Goal: Find specific page/section: Find specific page/section

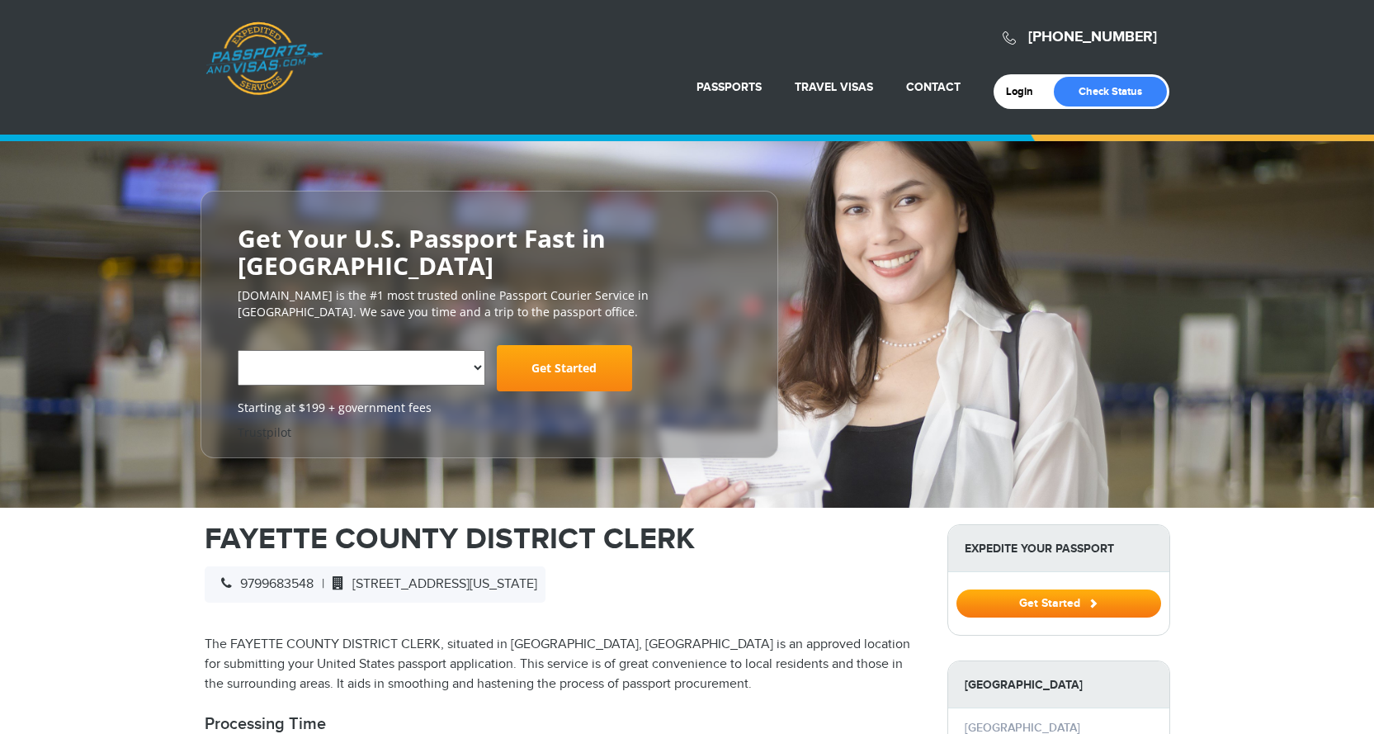
select select "**********"
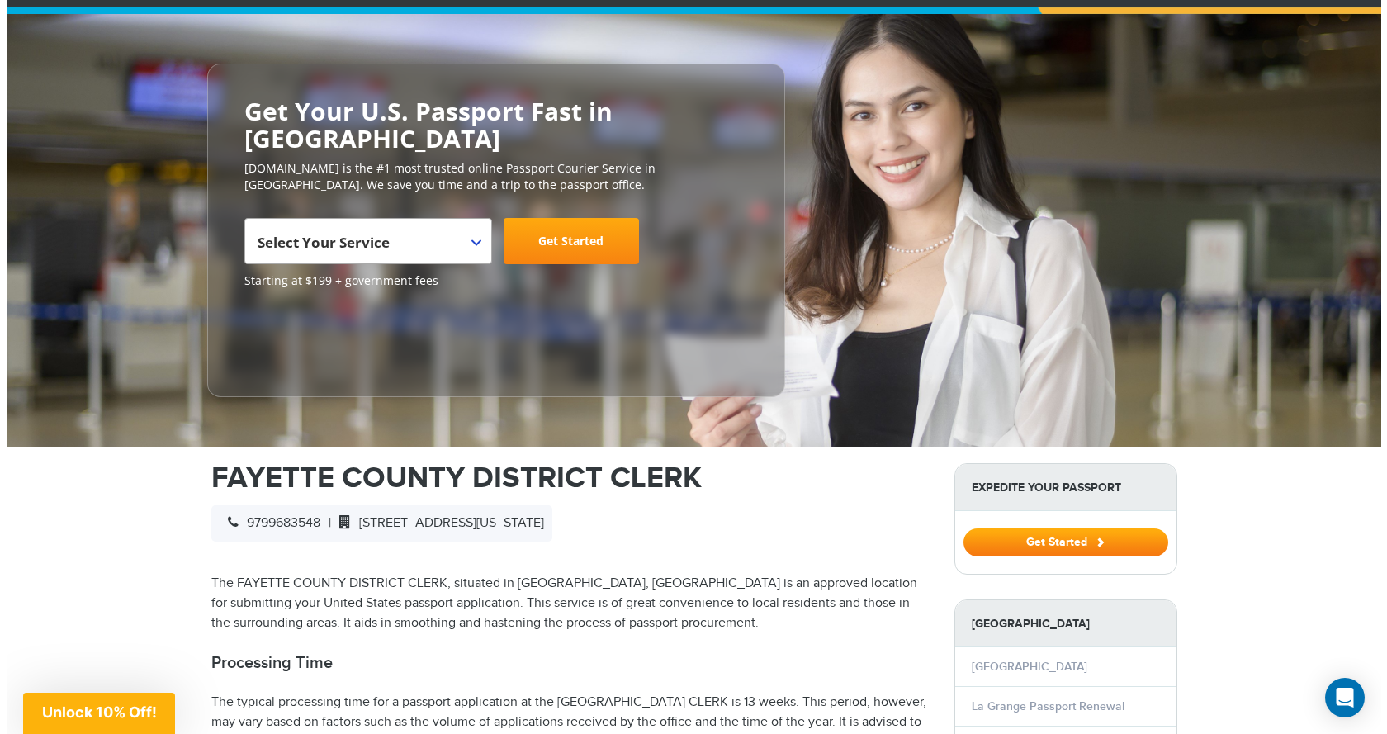
scroll to position [165, 0]
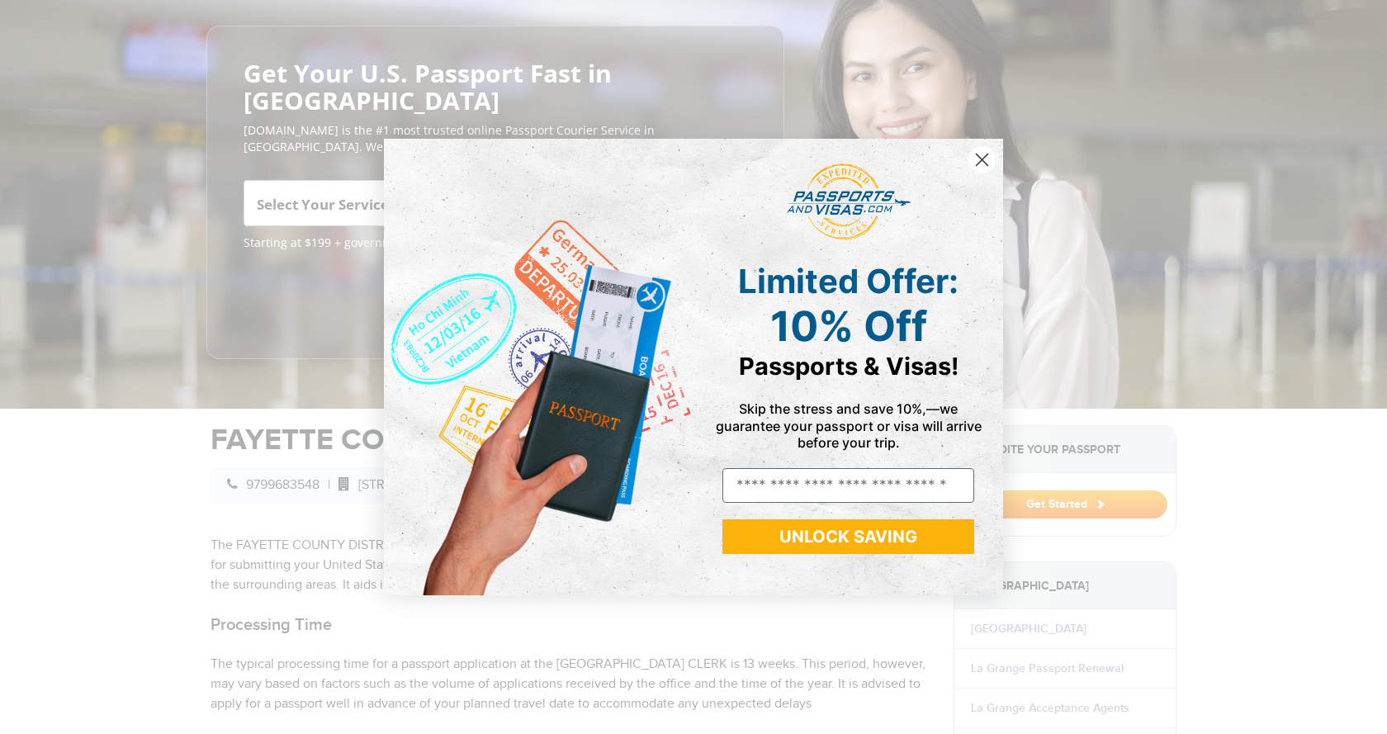
click at [981, 151] on circle "Close dialog" at bounding box center [981, 159] width 27 height 27
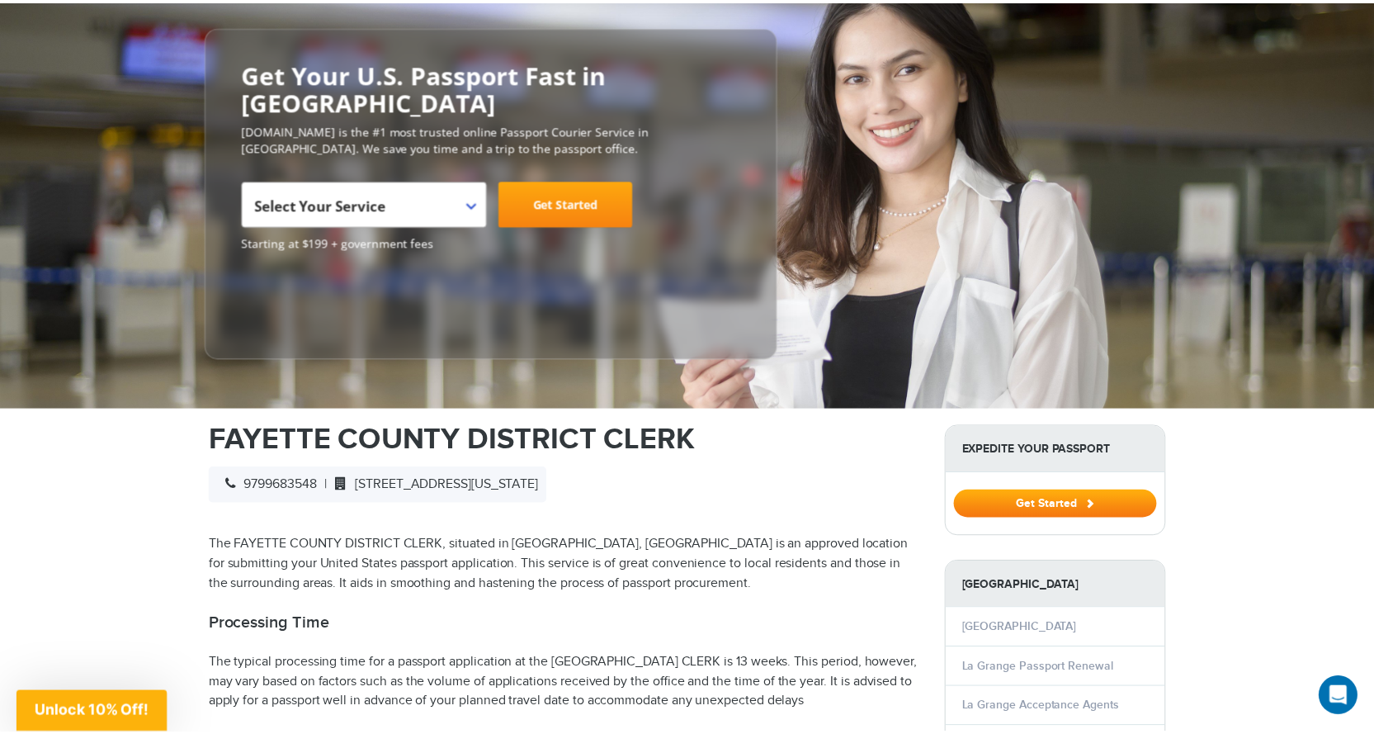
scroll to position [0, 0]
